Goal: Transaction & Acquisition: Purchase product/service

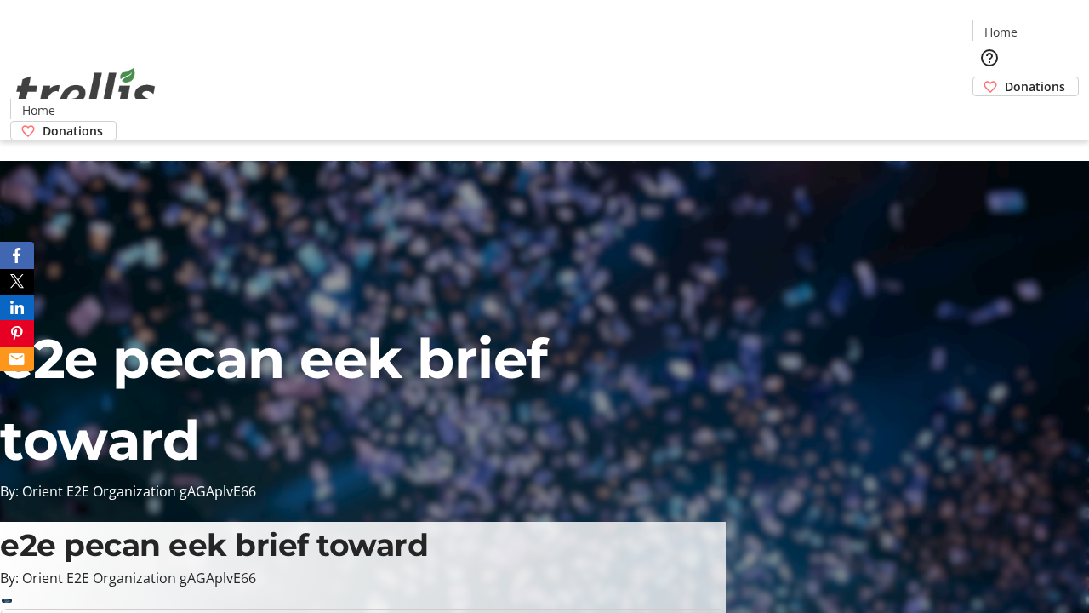
click at [1005, 77] on span "Donations" at bounding box center [1035, 86] width 60 height 18
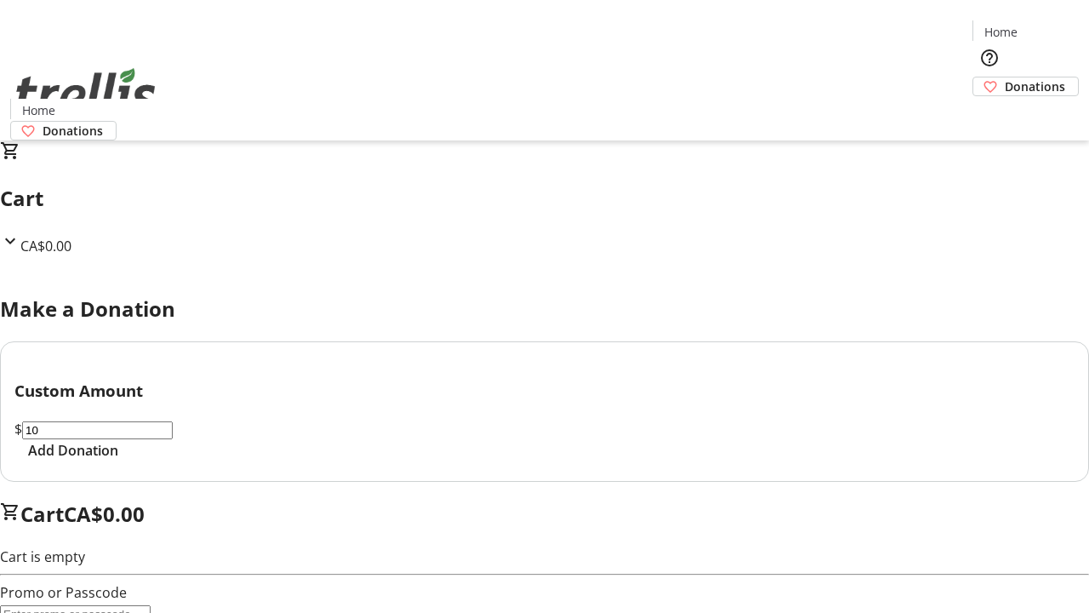
click at [118, 460] on span "Add Donation" at bounding box center [73, 450] width 90 height 20
